Goal: Task Accomplishment & Management: Manage account settings

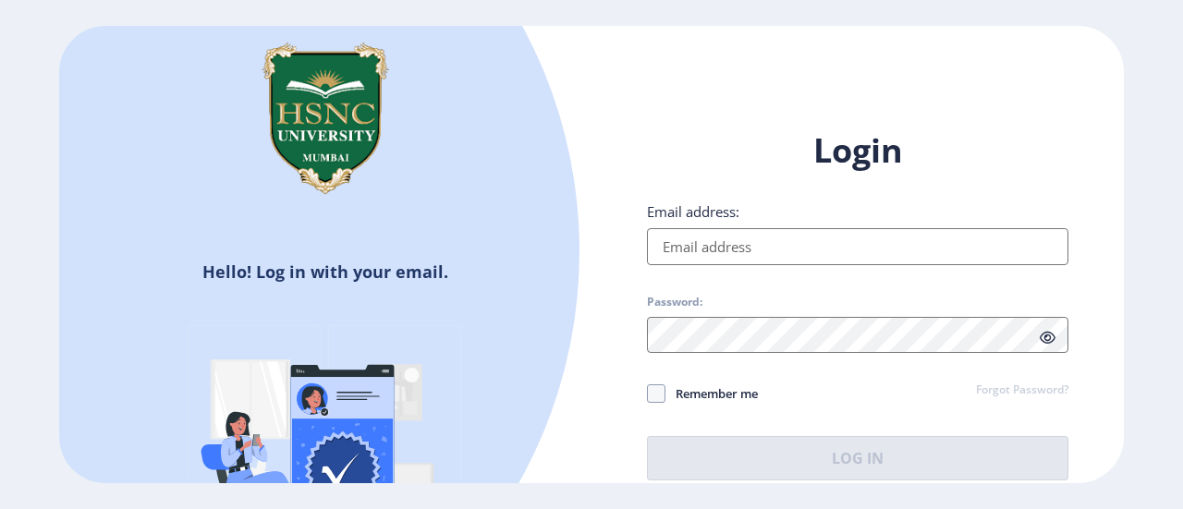
click at [900, 246] on input "Email address:" at bounding box center [857, 246] width 421 height 37
type input "[EMAIL_ADDRESS][DOMAIN_NAME]"
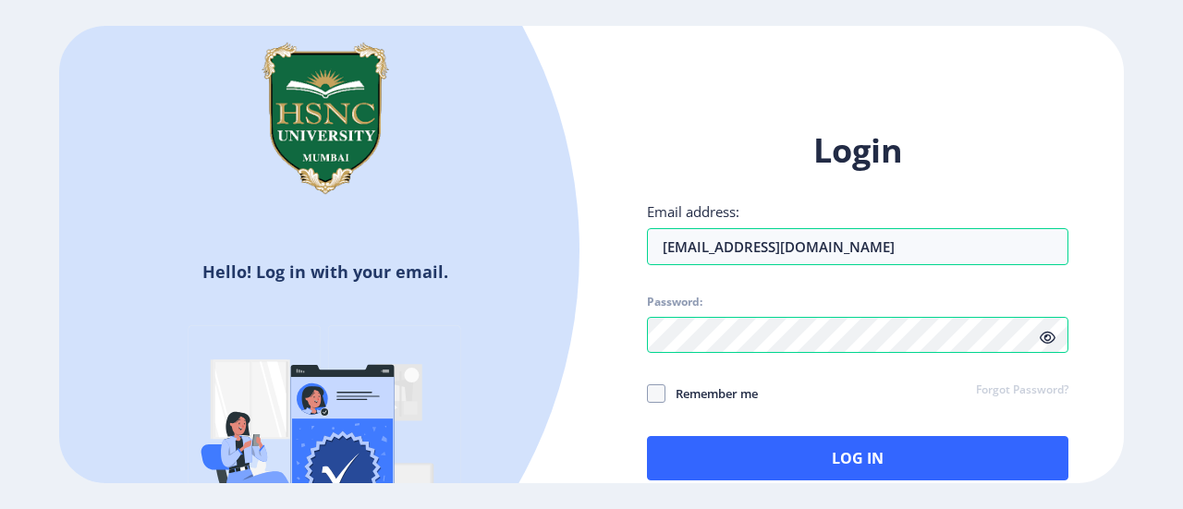
click at [1041, 338] on icon at bounding box center [1048, 338] width 16 height 14
click at [655, 395] on span at bounding box center [656, 393] width 18 height 18
click at [648, 395] on input "Remember me" at bounding box center [647, 394] width 1 height 1
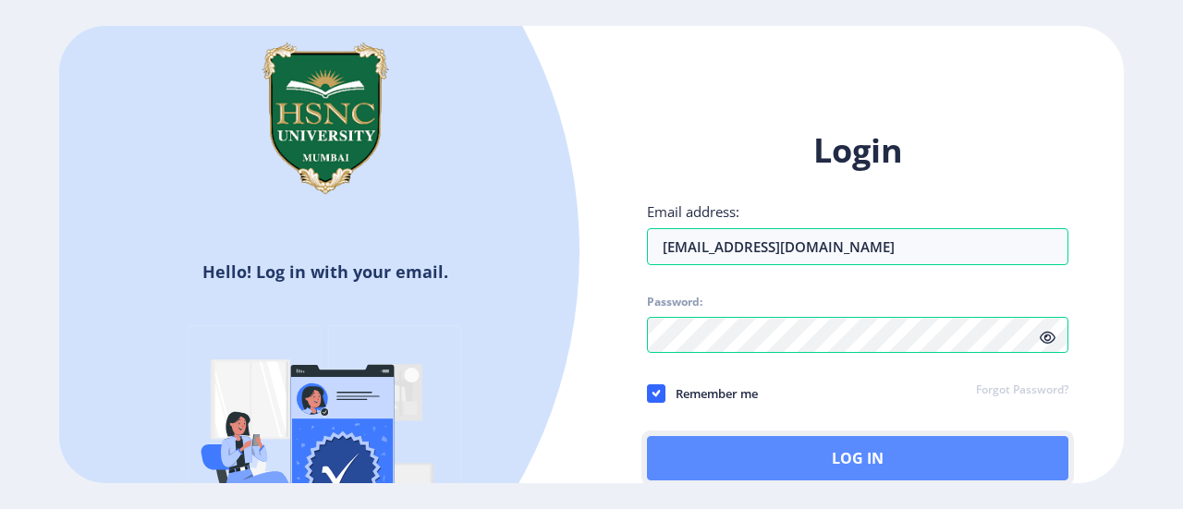
click at [699, 454] on button "Log In" at bounding box center [857, 458] width 421 height 44
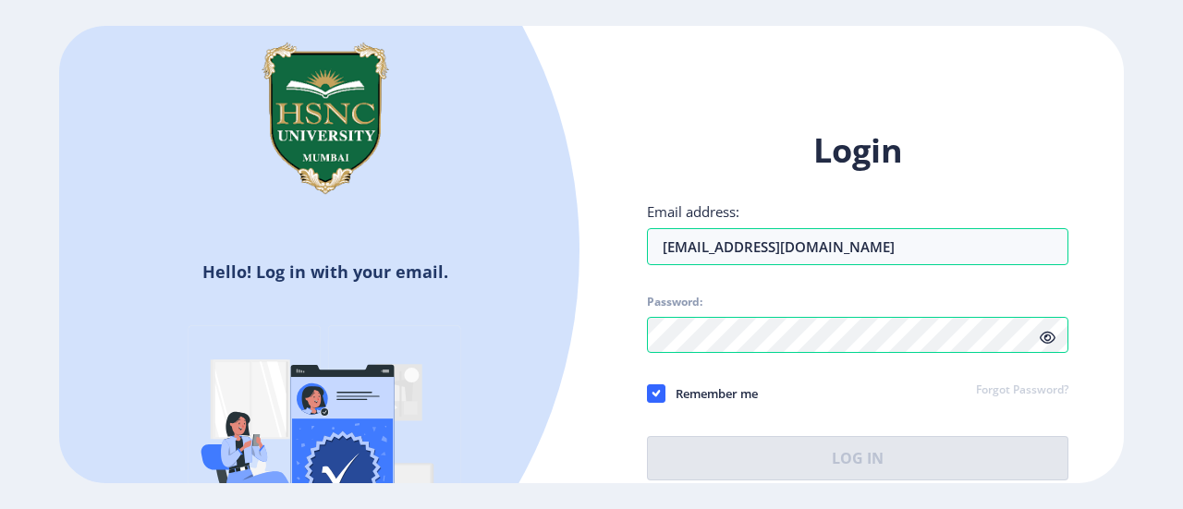
click at [671, 391] on span "Remember me" at bounding box center [711, 394] width 92 height 22
click at [648, 394] on input "Remember me" at bounding box center [647, 394] width 1 height 1
checkbox input "false"
